Goal: Information Seeking & Learning: Learn about a topic

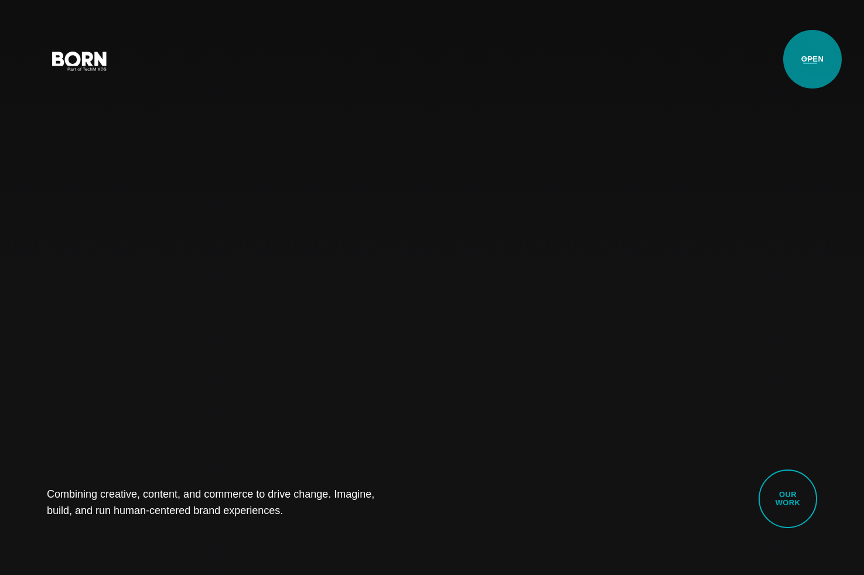
click at [813, 59] on button "Primary Menu" at bounding box center [810, 60] width 28 height 25
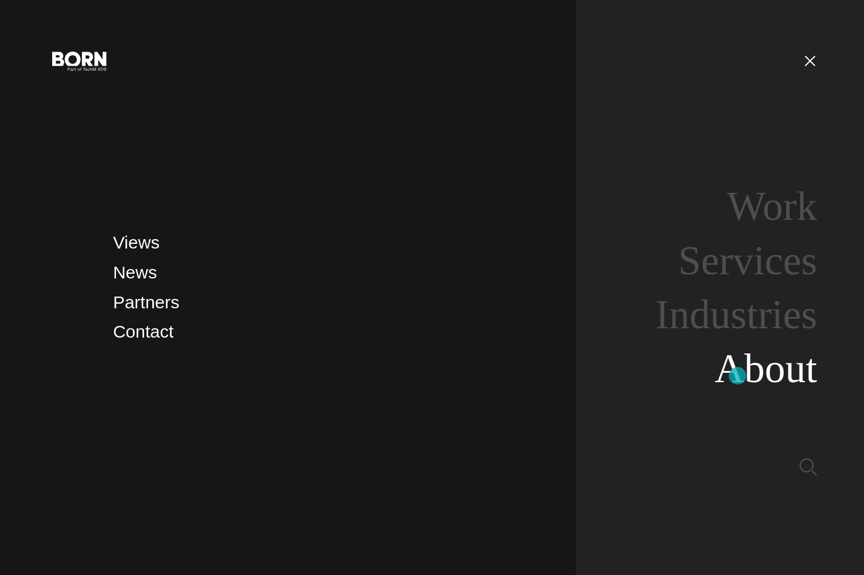
click at [738, 375] on link "About" at bounding box center [766, 368] width 103 height 45
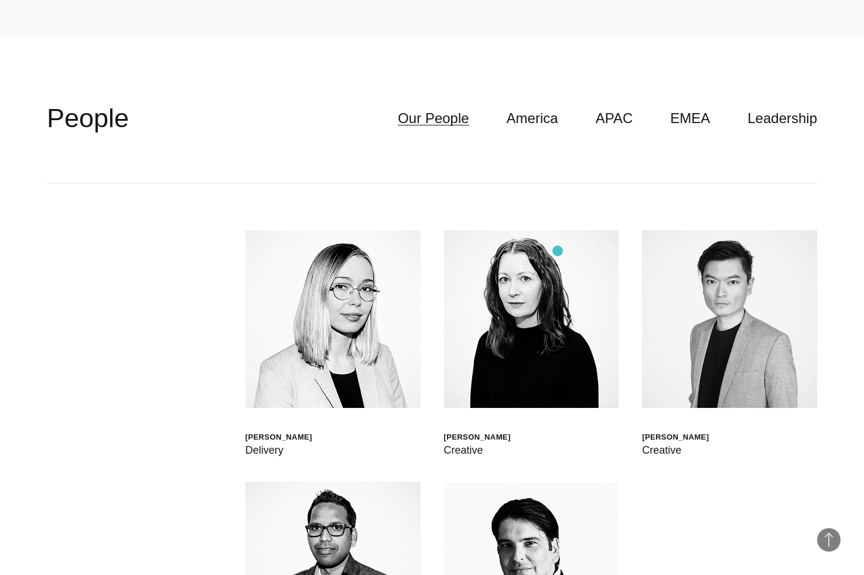
scroll to position [3591, 0]
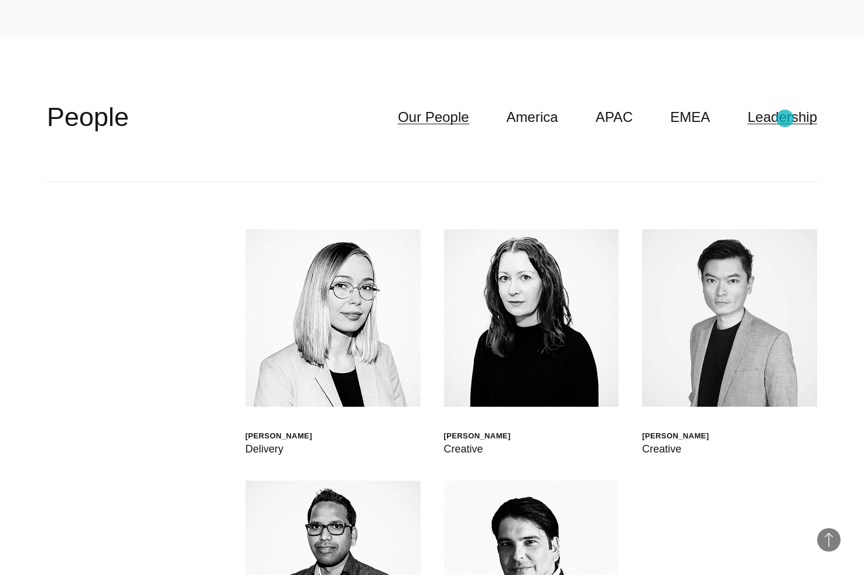
click at [785, 118] on link "Leadership" at bounding box center [783, 117] width 70 height 22
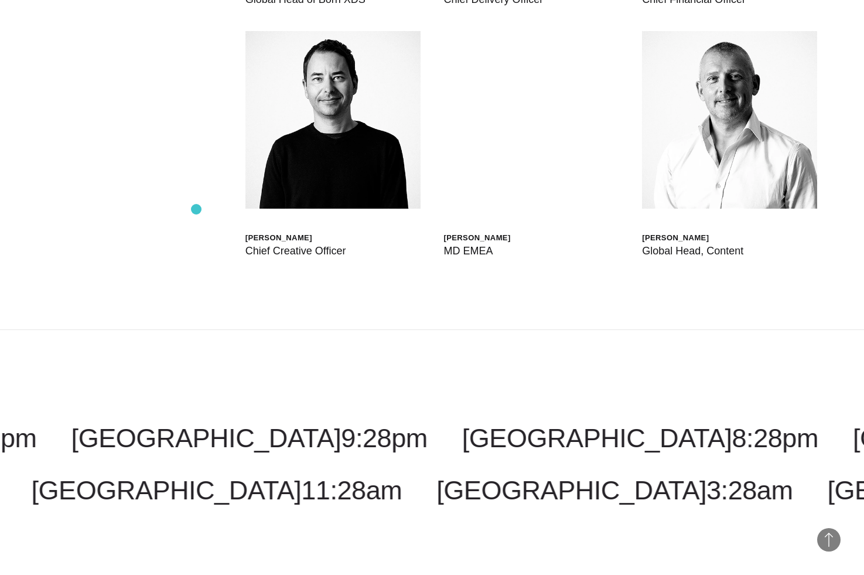
scroll to position [4040, 0]
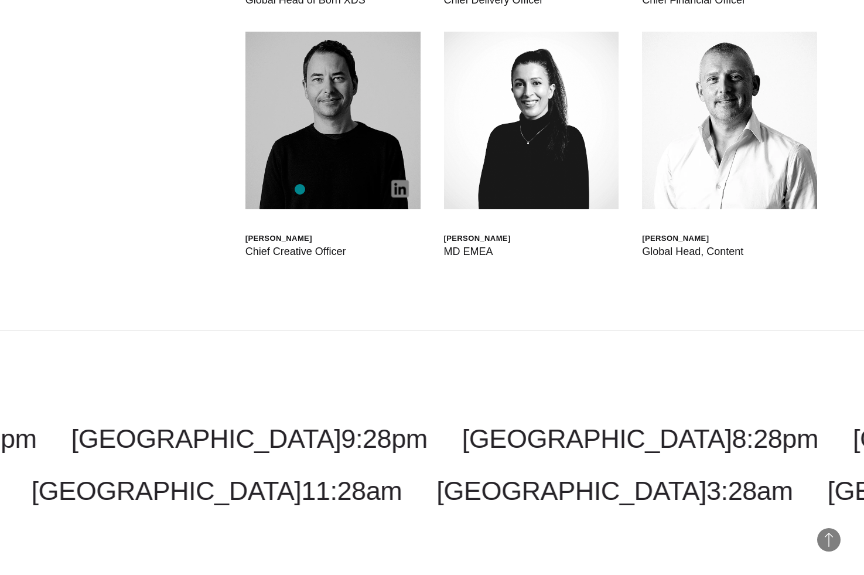
click at [300, 189] on img at bounding box center [333, 121] width 175 height 178
click at [302, 172] on img at bounding box center [333, 121] width 175 height 178
click at [353, 178] on img at bounding box center [333, 121] width 175 height 178
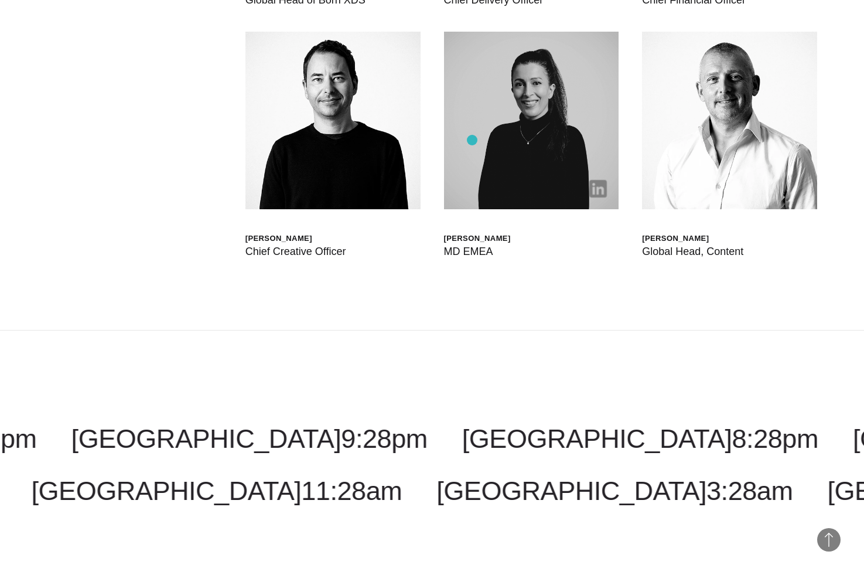
click at [472, 140] on img at bounding box center [531, 121] width 175 height 178
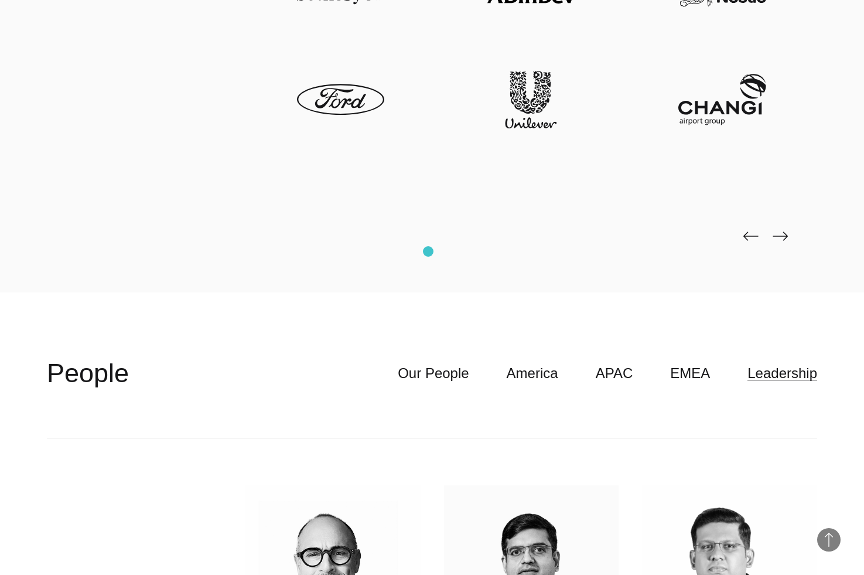
scroll to position [3334, 0]
